Goal: Information Seeking & Learning: Learn about a topic

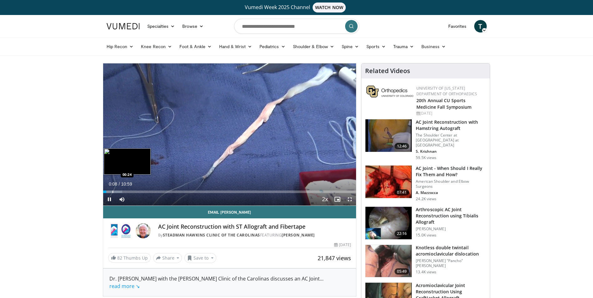
click at [112, 190] on div "Loaded : 7.56% 00:08 00:24" at bounding box center [229, 190] width 253 height 6
click at [119, 191] on div "Progress Bar" at bounding box center [119, 192] width 1 height 3
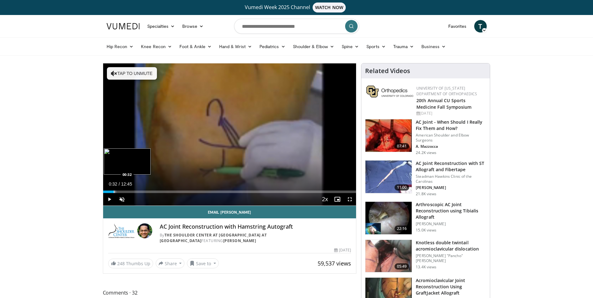
click at [113, 190] on div "Loaded : 5.23% 00:06 00:32" at bounding box center [229, 190] width 253 height 6
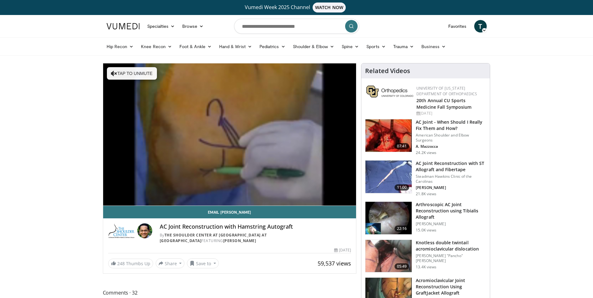
click at [377, 25] on nav "Specialties Adult & Family Medicine Allergy, Asthma, Immunology Anesthesiology …" at bounding box center [297, 26] width 388 height 23
click at [245, 28] on input "Search topics, interventions" at bounding box center [296, 26] width 125 height 15
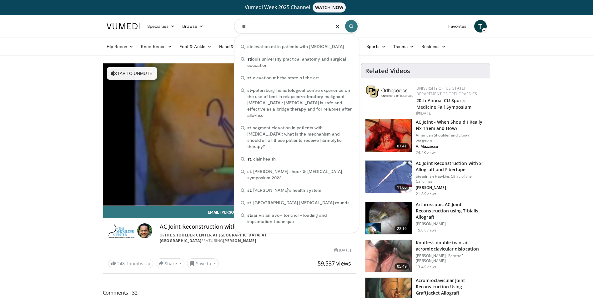
type input "**"
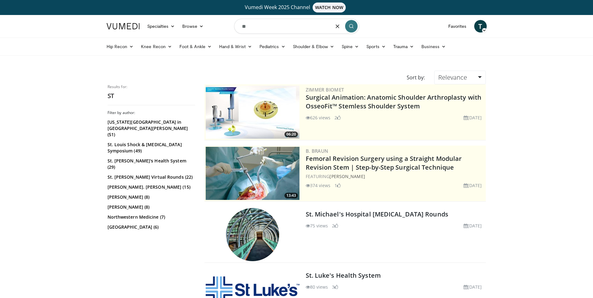
click at [263, 25] on input "**" at bounding box center [296, 26] width 125 height 15
type input "**********"
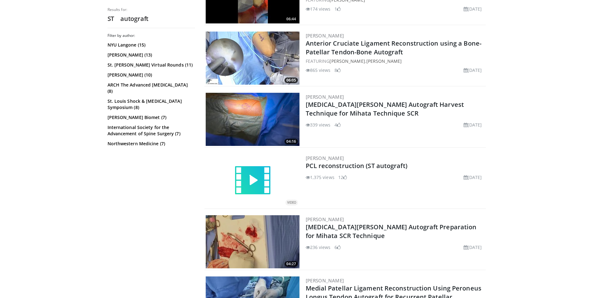
scroll to position [250, 0]
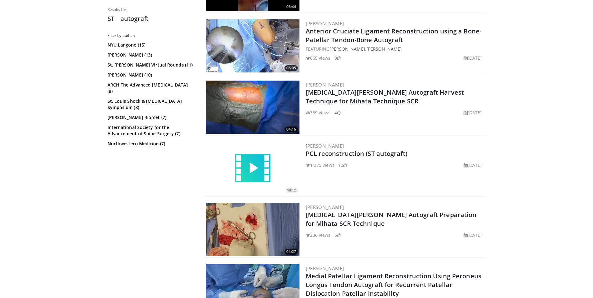
click at [264, 176] on img at bounding box center [253, 169] width 38 height 38
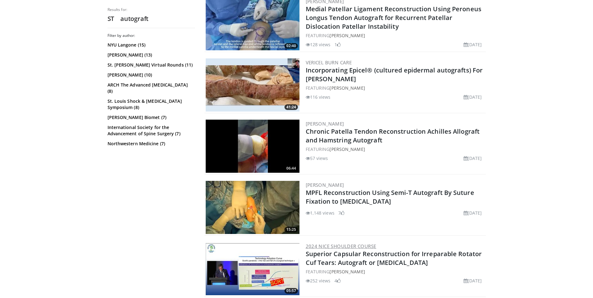
scroll to position [531, 0]
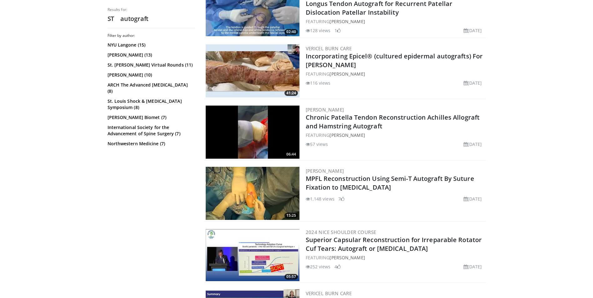
click at [258, 195] on img at bounding box center [253, 193] width 94 height 53
drag, startPoint x: 67, startPoint y: 21, endPoint x: 75, endPoint y: 0, distance: 22.3
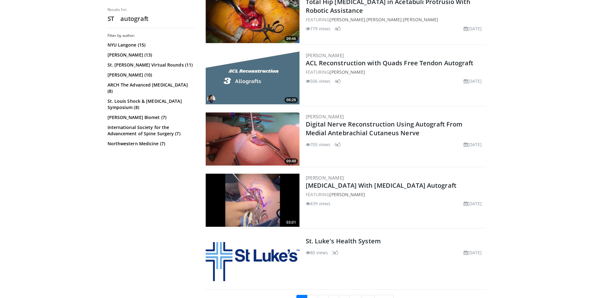
scroll to position [1519, 0]
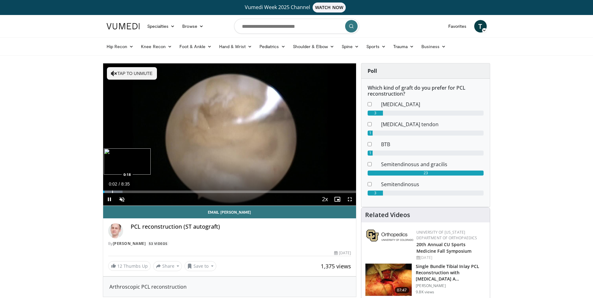
click at [112, 190] on div "Loaded : 7.68% 0:02 0:18" at bounding box center [229, 190] width 253 height 6
click at [116, 190] on div "Loaded : 7.75% 0:19 0:24" at bounding box center [229, 190] width 253 height 6
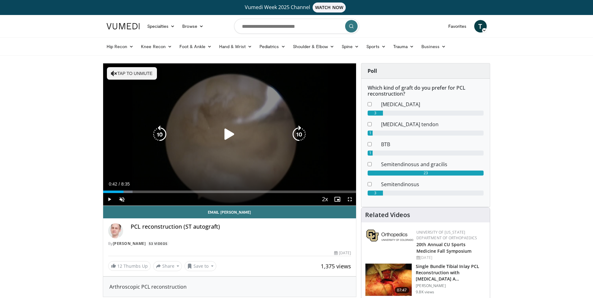
click at [123, 190] on div "Loaded : 11.63% 0:42 0:26" at bounding box center [229, 190] width 253 height 6
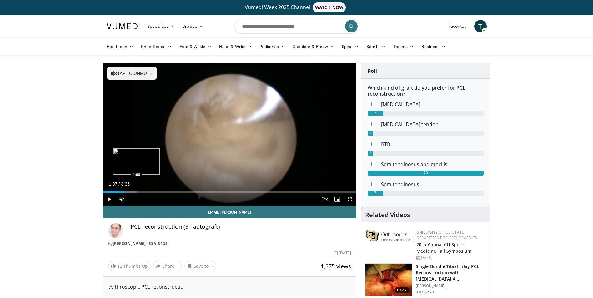
click at [137, 191] on div "Progress Bar" at bounding box center [137, 192] width 1 height 3
click at [141, 191] on div "Progress Bar" at bounding box center [141, 192] width 1 height 3
click at [144, 192] on div "Progress Bar" at bounding box center [144, 192] width 1 height 3
click at [152, 192] on div "Progress Bar" at bounding box center [152, 192] width 1 height 3
click at [167, 191] on div "Progress Bar" at bounding box center [167, 192] width 1 height 3
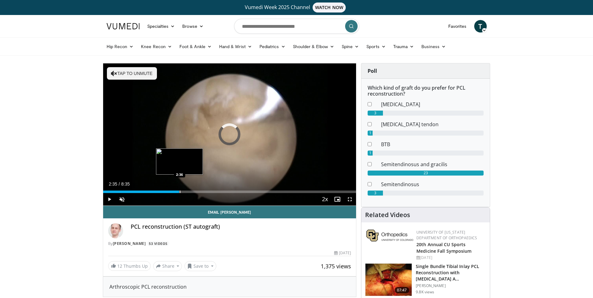
click at [180, 191] on div "Progress Bar" at bounding box center [180, 192] width 1 height 3
click at [201, 191] on div "Progress Bar" at bounding box center [201, 192] width 1 height 3
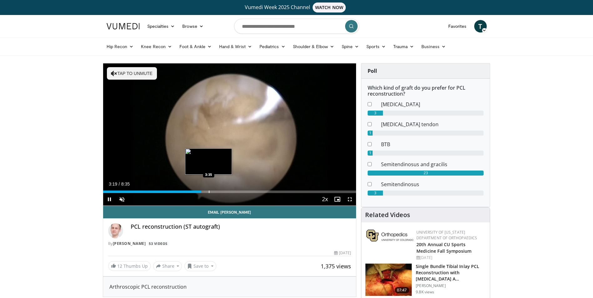
click at [209, 190] on video-js "**********" at bounding box center [229, 134] width 253 height 143
click at [218, 189] on div "Loaded : 50.39% 3:26 3:55" at bounding box center [229, 190] width 253 height 6
click at [226, 191] on div "Progress Bar" at bounding box center [226, 192] width 1 height 3
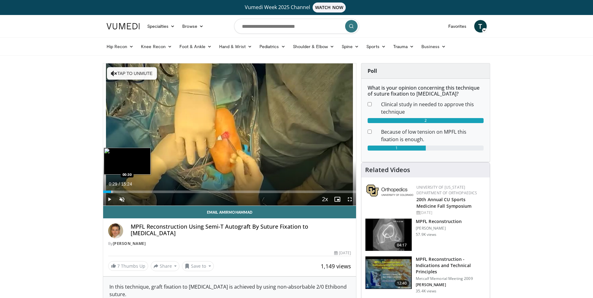
click at [111, 189] on div "Loaded : 4.28% 00:29 00:30" at bounding box center [229, 190] width 253 height 6
click at [125, 191] on div "Progress Bar" at bounding box center [125, 192] width 1 height 3
click at [134, 190] on div "Loaded : 15.16% 01:19 01:53" at bounding box center [229, 190] width 253 height 6
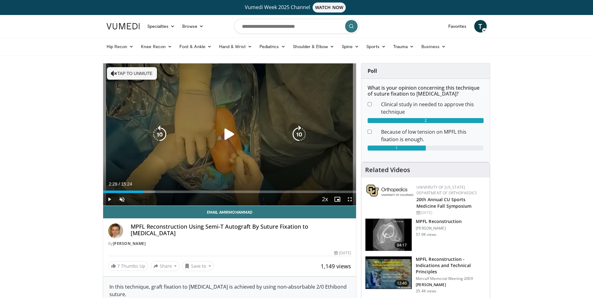
click at [144, 193] on div "Loaded : 20.38% 02:29 02:24" at bounding box center [229, 192] width 253 height 3
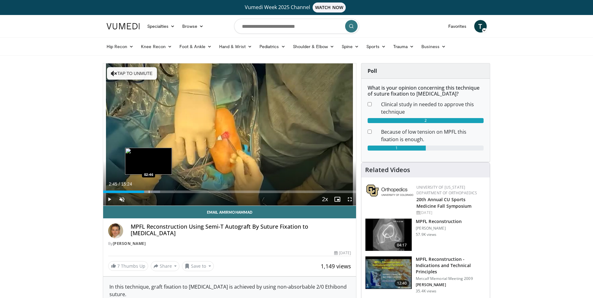
click at [149, 193] on div "Progress Bar" at bounding box center [149, 192] width 1 height 3
click at [153, 193] on div "Progress Bar" at bounding box center [153, 192] width 1 height 3
click at [164, 192] on div "Progress Bar" at bounding box center [163, 192] width 1 height 3
click at [168, 191] on div "Progress Bar" at bounding box center [168, 192] width 1 height 3
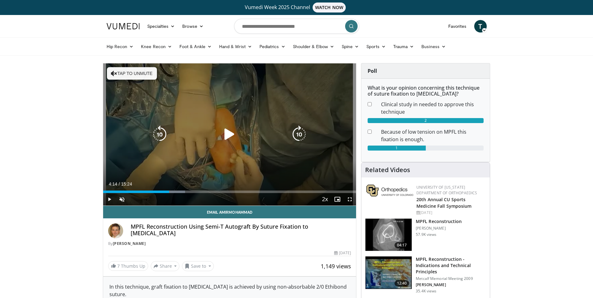
click at [173, 191] on div "Progress Bar" at bounding box center [173, 192] width 24 height 3
drag, startPoint x: 177, startPoint y: 190, endPoint x: 192, endPoint y: 193, distance: 14.9
click at [178, 191] on div "Loaded : 35.40% 04:31 04:31" at bounding box center [229, 190] width 253 height 6
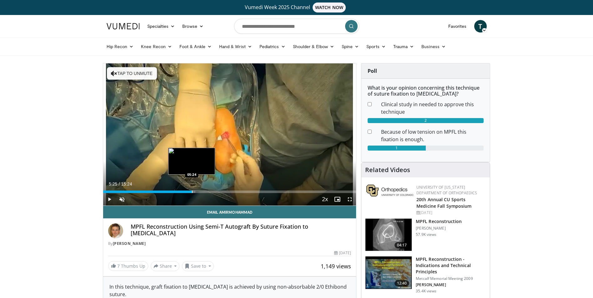
click at [192, 191] on div "Progress Bar" at bounding box center [192, 192] width 1 height 3
click at [205, 188] on div "Loaded : 36.47% 06:13 06:07" at bounding box center [229, 190] width 253 height 6
click at [210, 189] on div "Loaded : 43.30% 06:14 06:32" at bounding box center [229, 190] width 253 height 6
click at [214, 189] on div "Loaded : 47.63% 06:45 06:44" at bounding box center [229, 190] width 253 height 6
